Goal: Check status: Check status

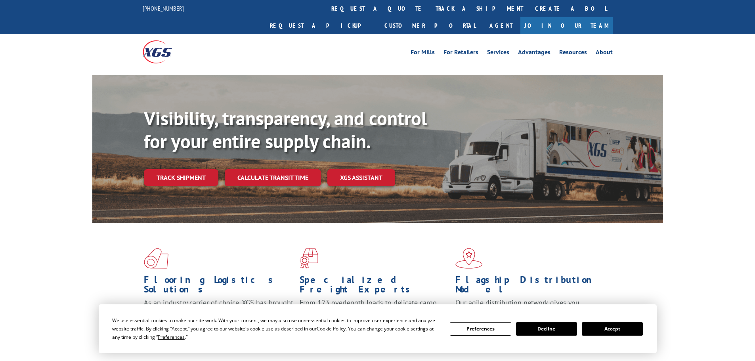
click at [606, 331] on button "Accept" at bounding box center [612, 328] width 61 height 13
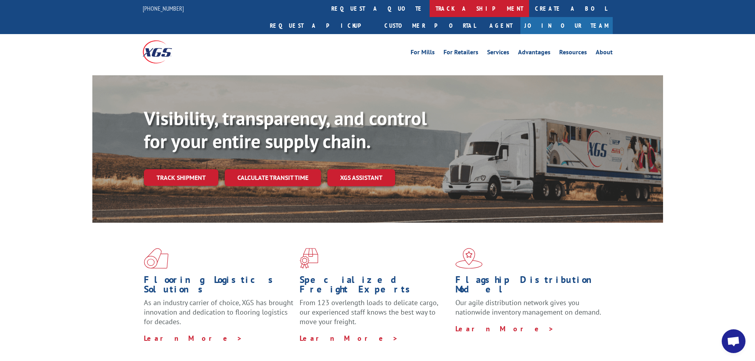
click at [430, 7] on link "track a shipment" at bounding box center [480, 8] width 100 height 17
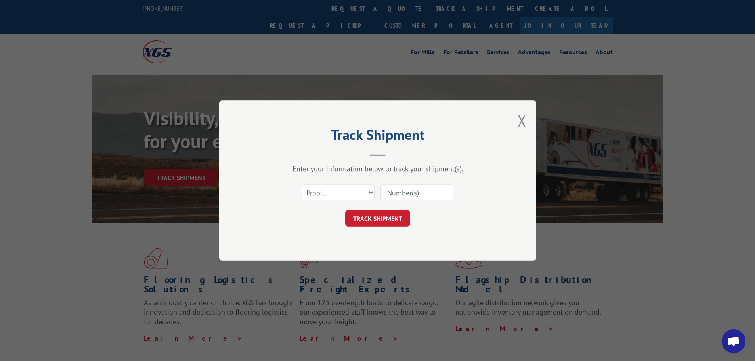
click at [404, 191] on input at bounding box center [417, 192] width 73 height 17
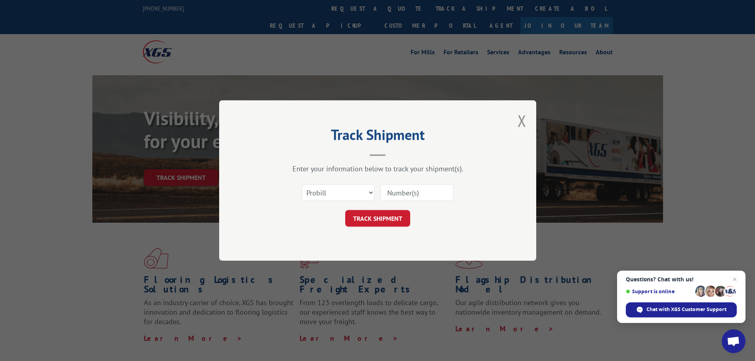
paste input "17471642"
type input "17471642"
click at [379, 220] on button "TRACK SHIPMENT" at bounding box center [377, 218] width 65 height 17
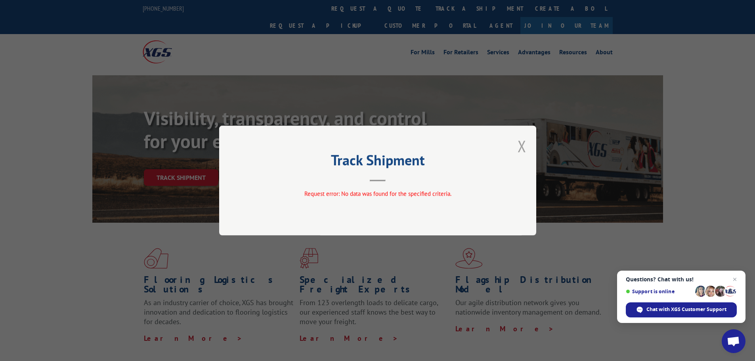
click at [525, 148] on button "Close modal" at bounding box center [522, 146] width 9 height 21
